Goal: Task Accomplishment & Management: Manage account settings

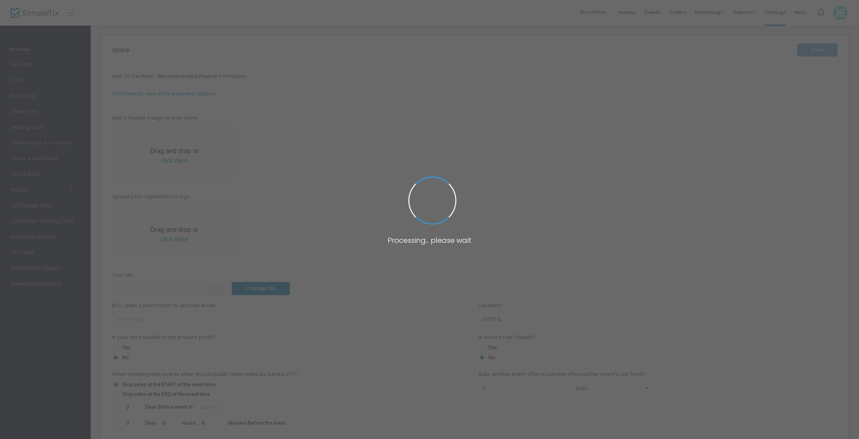
type input "[URL]"
radio input "false"
radio input "true"
type input "Keep [US_STATE] Beautiful"
type input "[PHONE_NUMBER]"
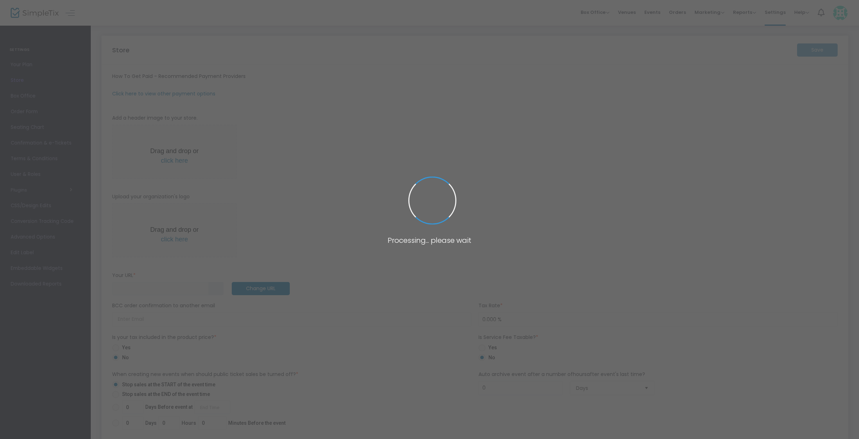
type input "[EMAIL_ADDRESS][DOMAIN_NAME]"
type input "[DOMAIN_NAME][URL]"
type input "keepokbeautiful"
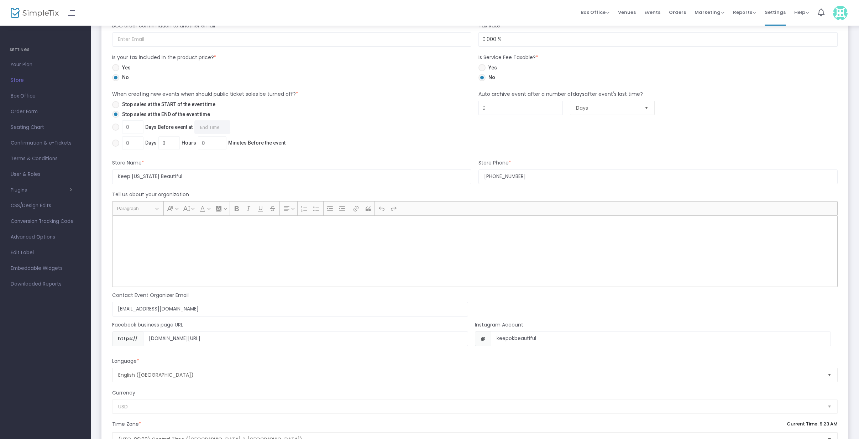
scroll to position [422, 0]
click at [284, 249] on div "Rich Text Editor, main" at bounding box center [475, 250] width 726 height 71
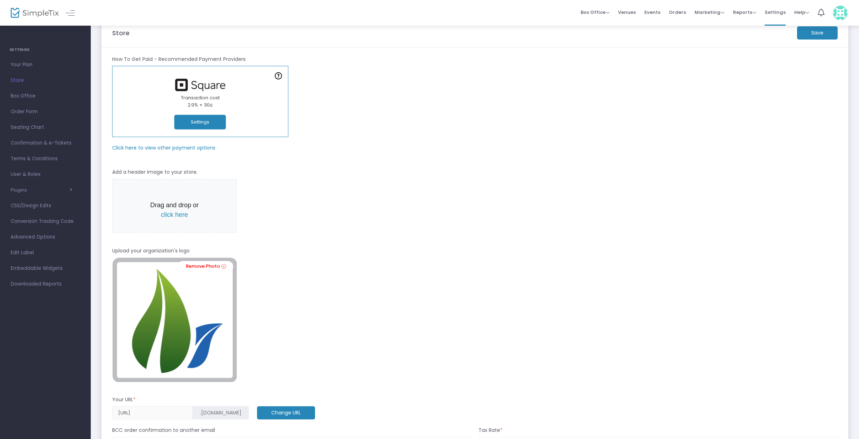
scroll to position [0, 0]
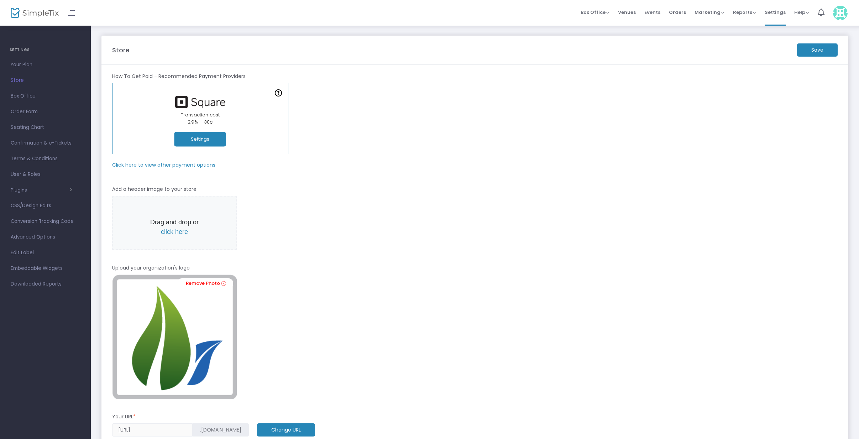
click at [169, 233] on span "click here" at bounding box center [174, 231] width 27 height 7
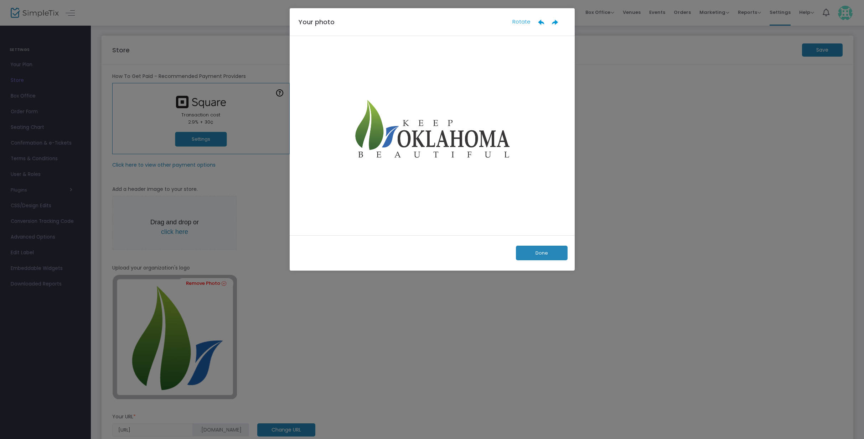
click at [538, 254] on button "Done" at bounding box center [542, 253] width 52 height 15
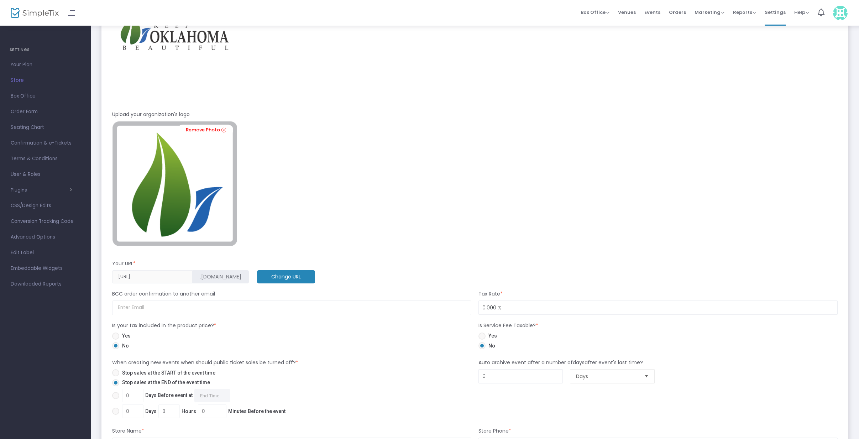
scroll to position [223, 0]
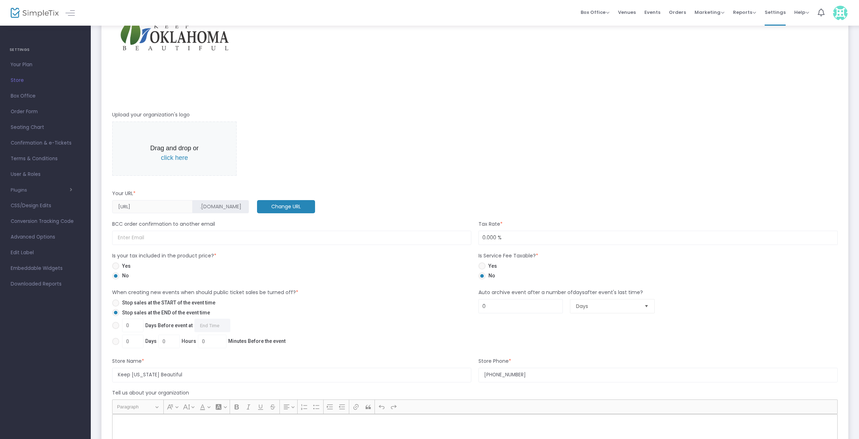
click at [175, 159] on span "click here" at bounding box center [174, 157] width 27 height 7
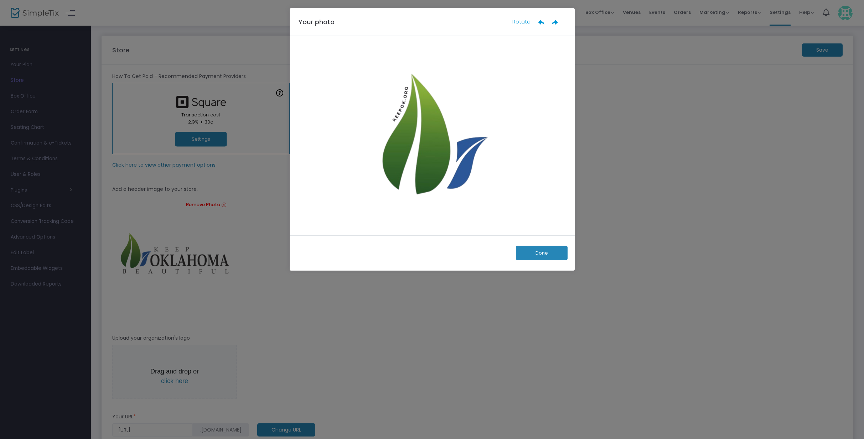
click at [545, 249] on button "Done" at bounding box center [542, 253] width 52 height 15
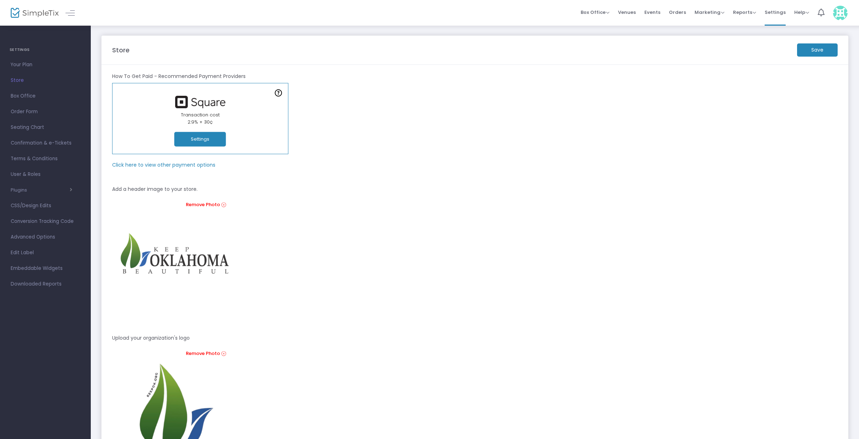
click at [819, 52] on m-button "Save" at bounding box center [817, 49] width 41 height 13
